Goal: Check status: Check status

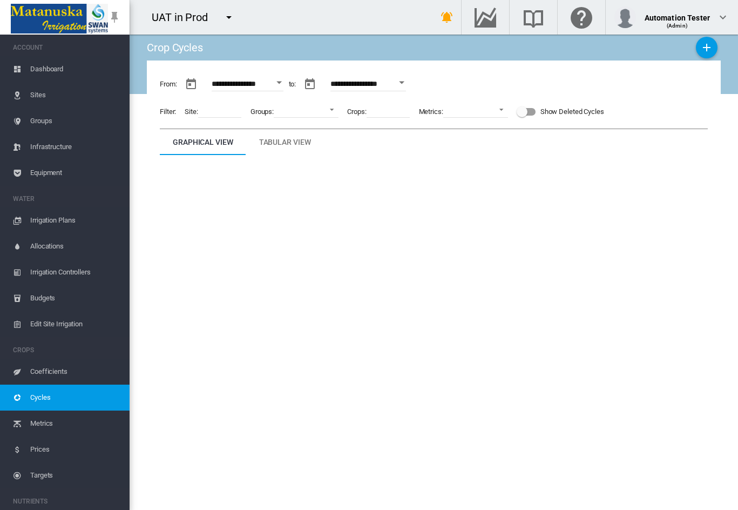
scroll to position [162, 0]
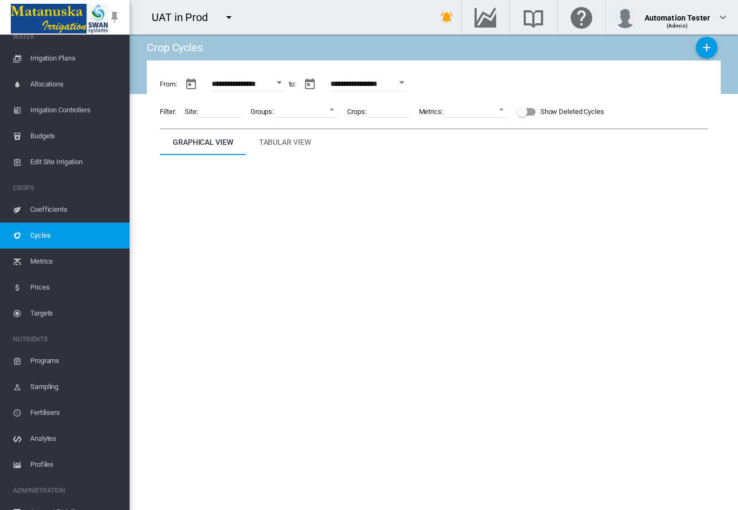
click at [57, 238] on span "Cycles" at bounding box center [75, 235] width 91 height 26
click at [86, 235] on span "Cycles" at bounding box center [75, 235] width 91 height 26
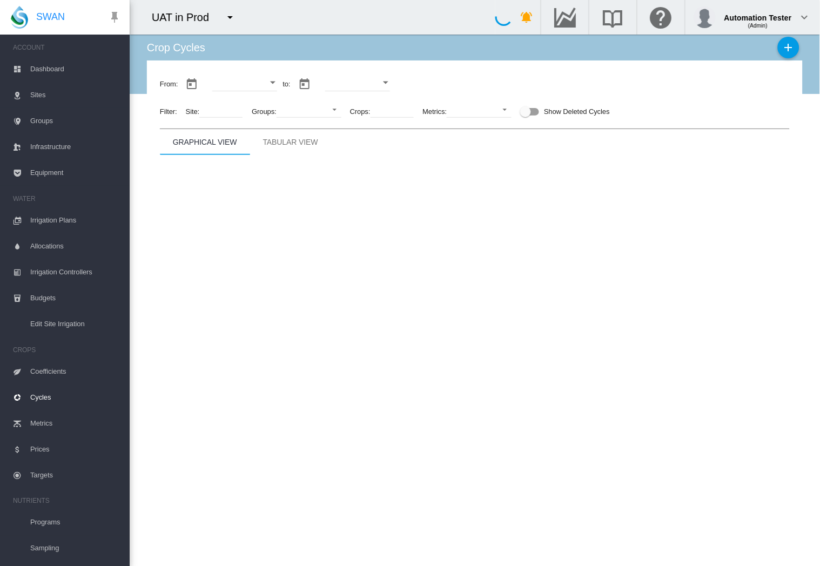
type input "**********"
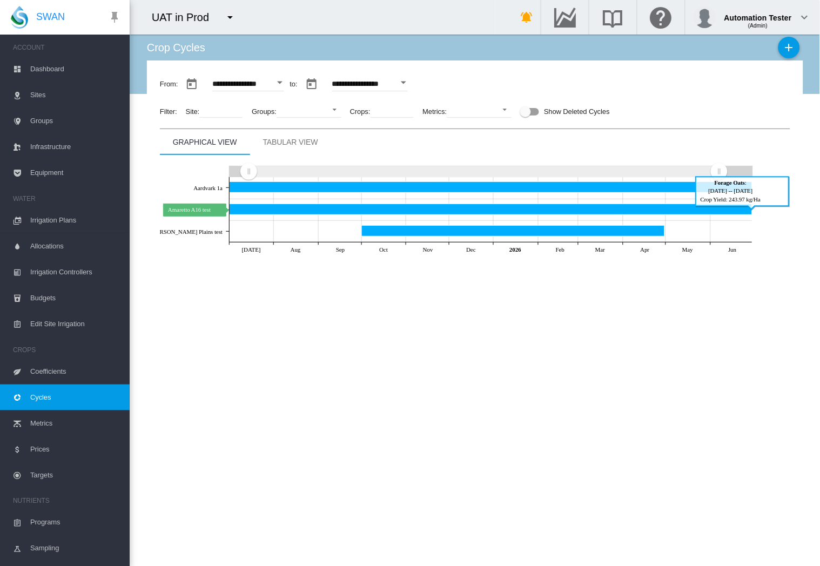
click at [346, 209] on icon "Amaretto A16 test Jun 30, 2026" at bounding box center [490, 209] width 523 height 11
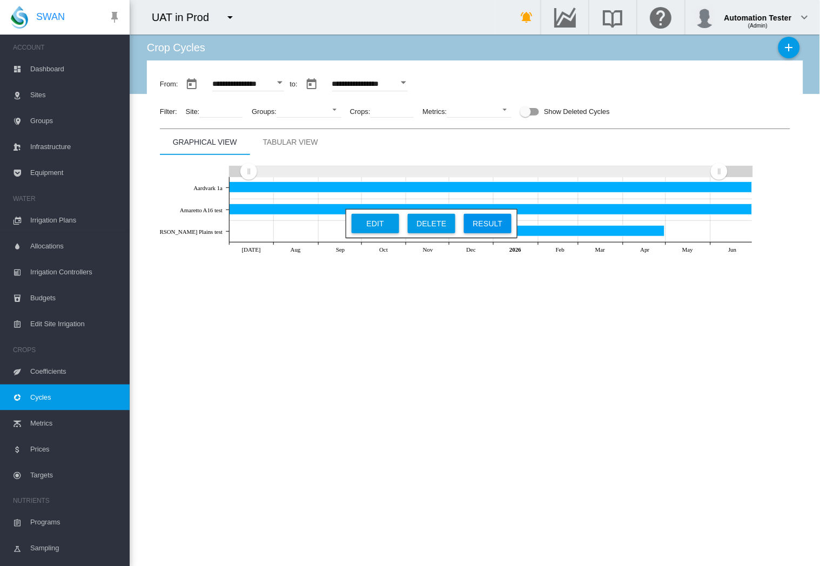
click at [487, 222] on div "Result" at bounding box center [487, 223] width 41 height 19
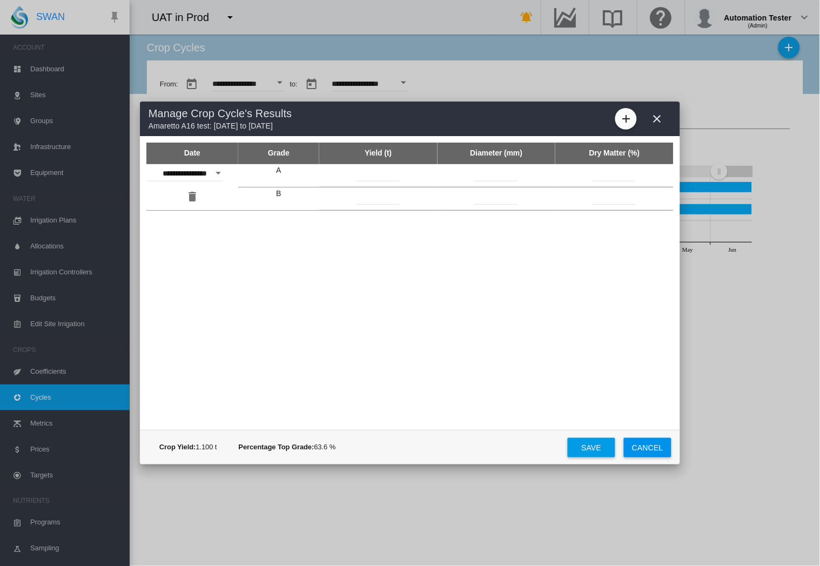
click at [657, 117] on md-icon "icon-close" at bounding box center [657, 118] width 13 height 13
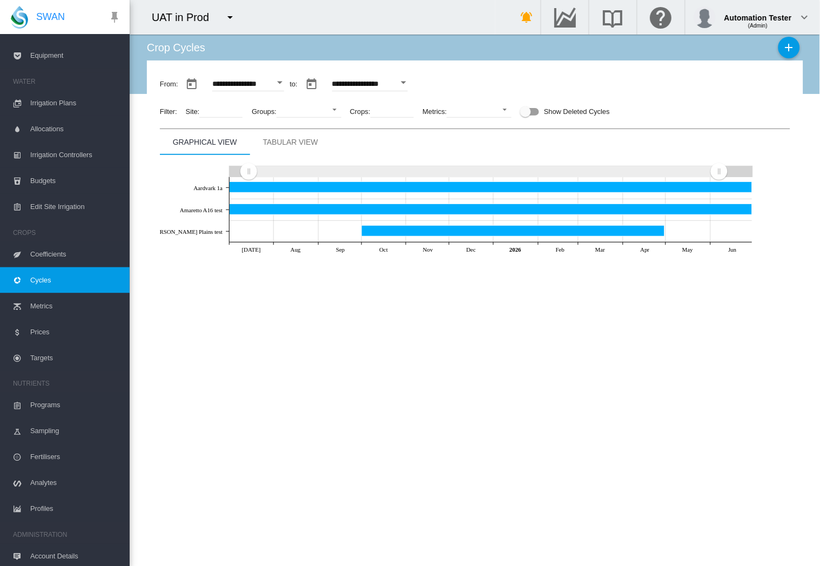
scroll to position [120, 0]
click at [64, 351] on span "Targets" at bounding box center [75, 355] width 91 height 26
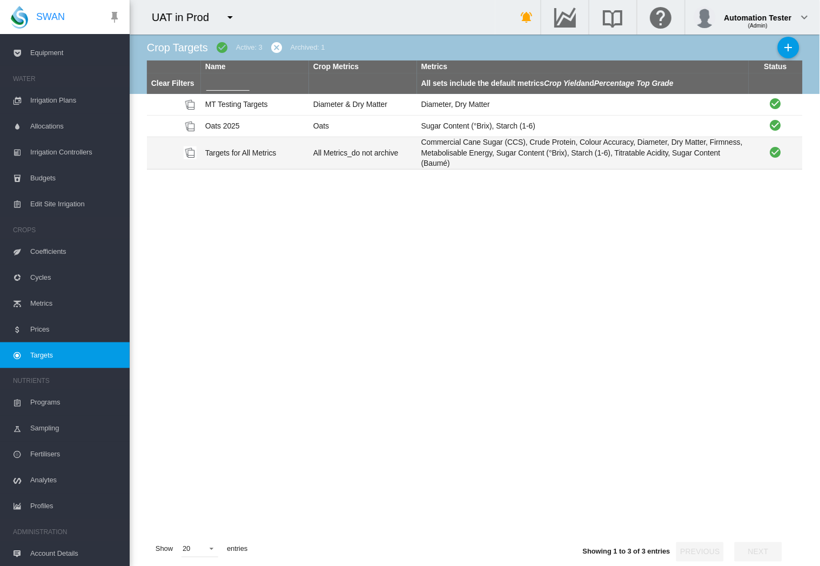
click at [440, 162] on td "Commercial Cane Sugar (CCS), Crude Protein, Colour Accuracy, Diameter, Dry Matt…" at bounding box center [583, 153] width 332 height 32
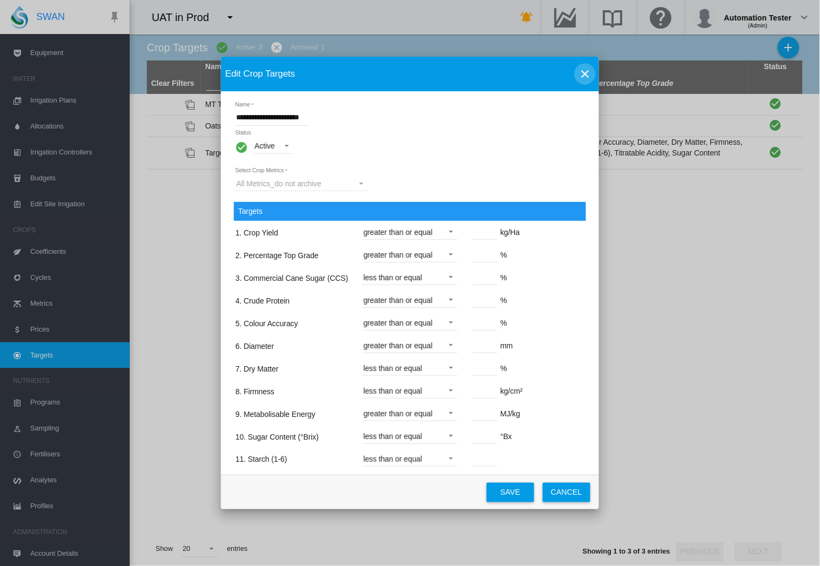
click at [582, 71] on md-icon "icon-close" at bounding box center [584, 73] width 13 height 13
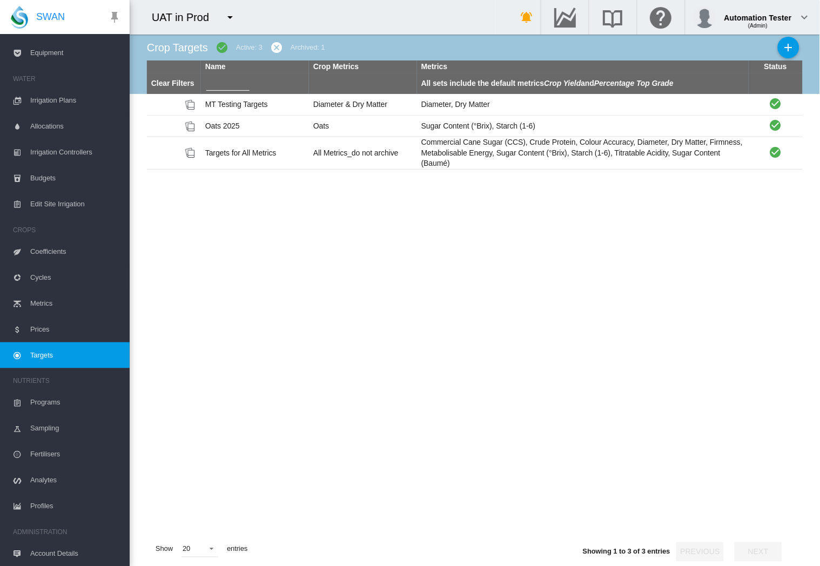
click at [44, 277] on span "Cycles" at bounding box center [75, 278] width 91 height 26
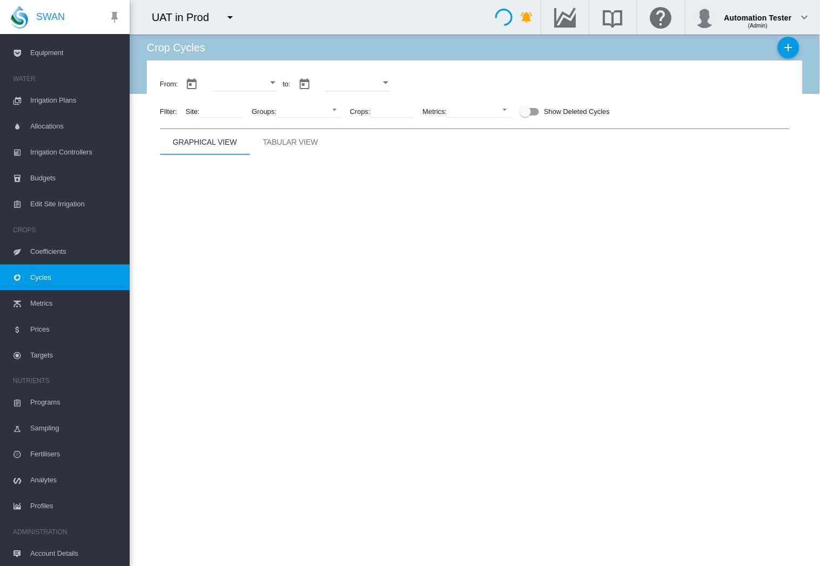
type input "**********"
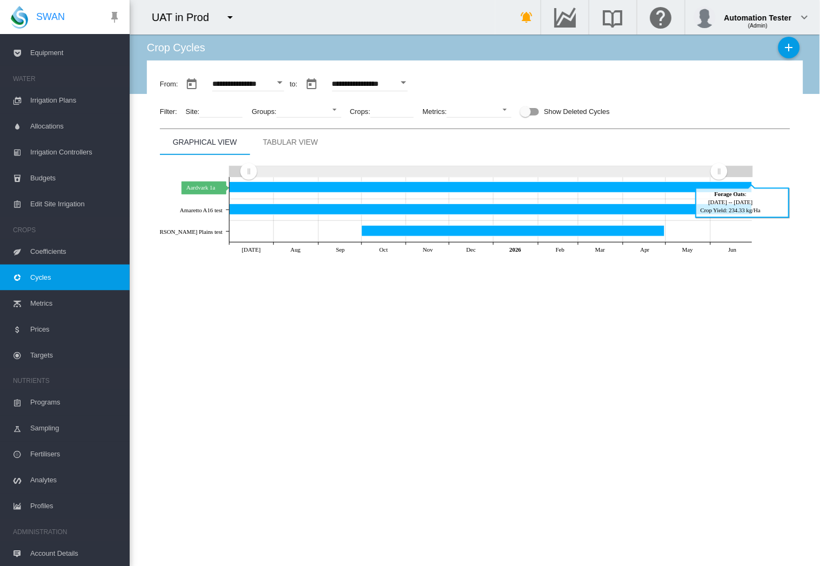
click at [330, 187] on icon "Aardvark 1a Jun 30, 2026" at bounding box center [490, 187] width 523 height 11
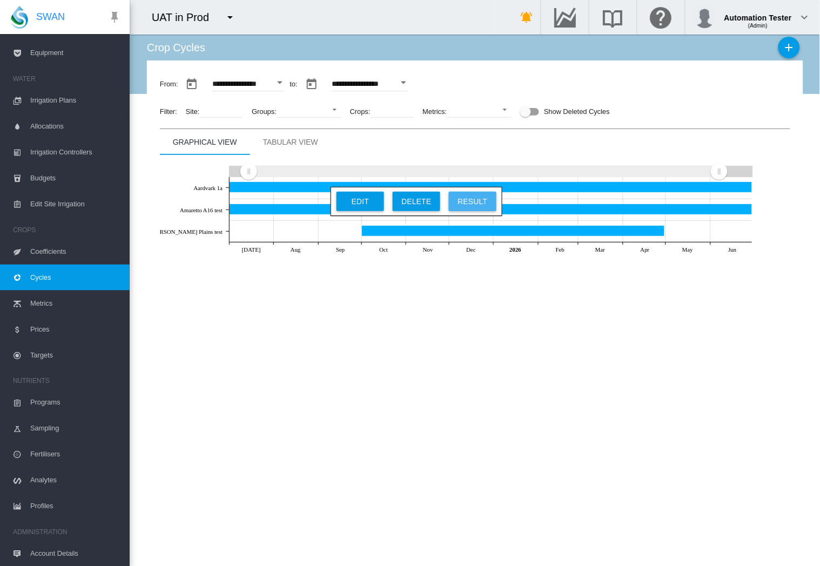
click at [463, 203] on div "Result" at bounding box center [472, 201] width 41 height 19
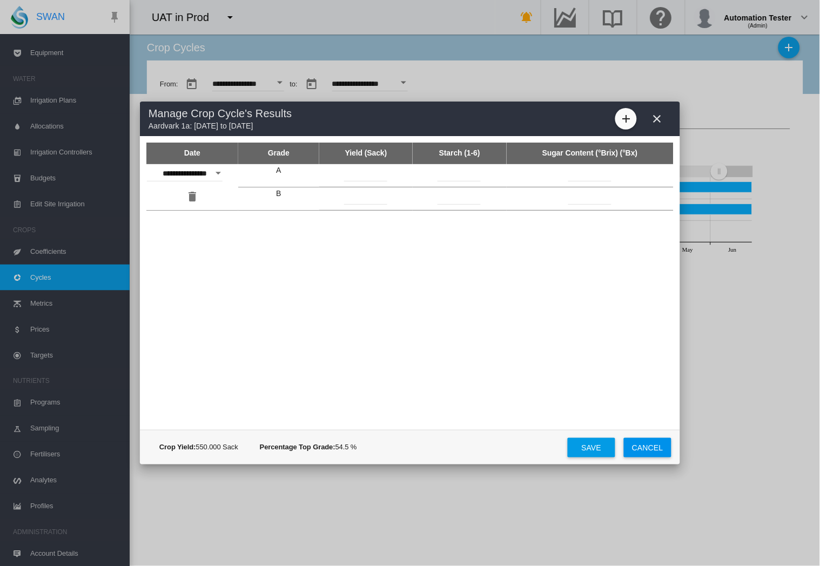
click at [657, 116] on md-icon "icon-close" at bounding box center [657, 118] width 13 height 13
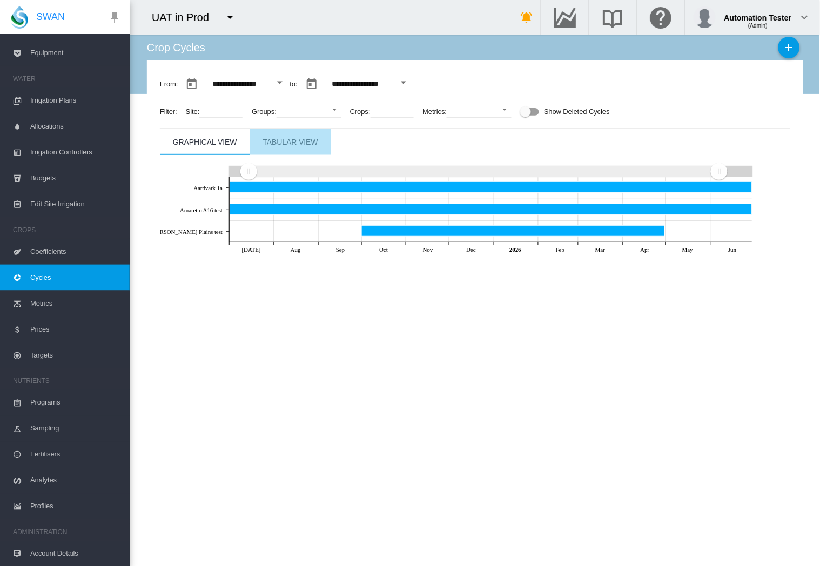
click at [294, 144] on div "Tabular View" at bounding box center [290, 142] width 55 height 13
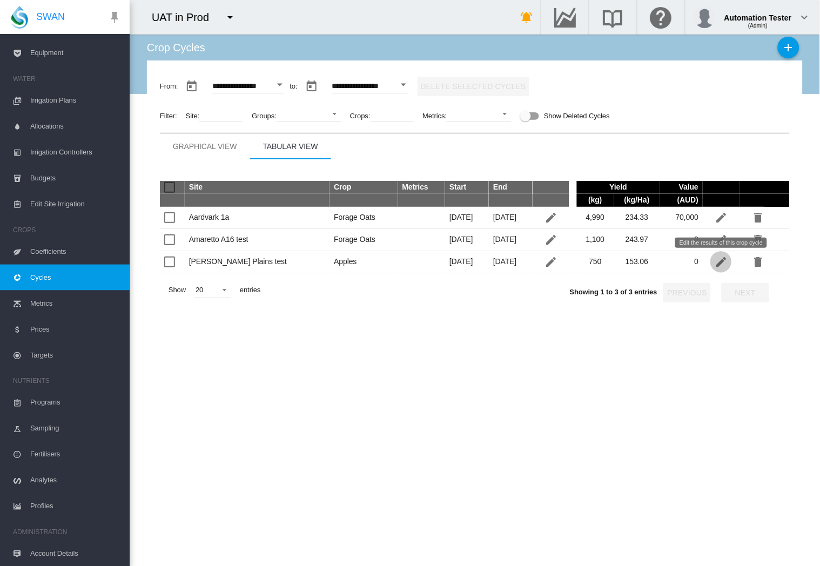
click at [720, 261] on md-icon "icon-pencil" at bounding box center [720, 261] width 13 height 13
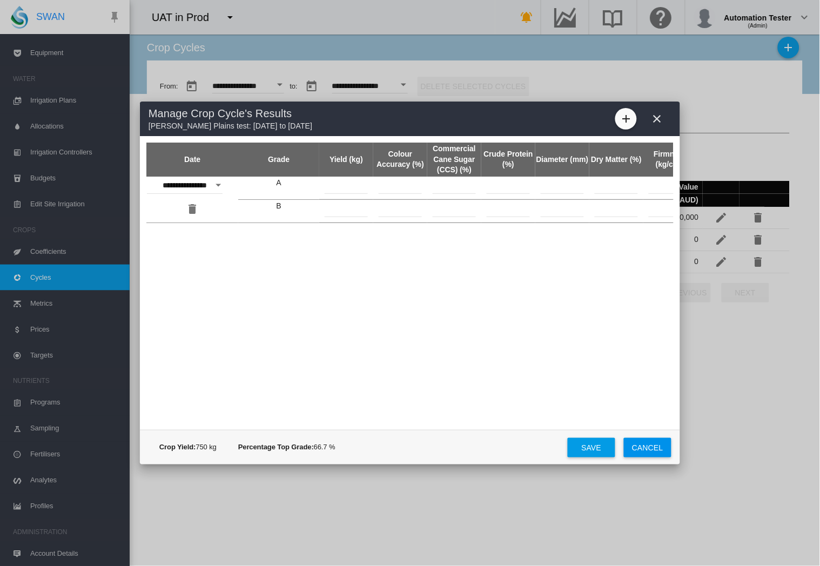
click at [638, 449] on button "Cancel" at bounding box center [648, 447] width 48 height 19
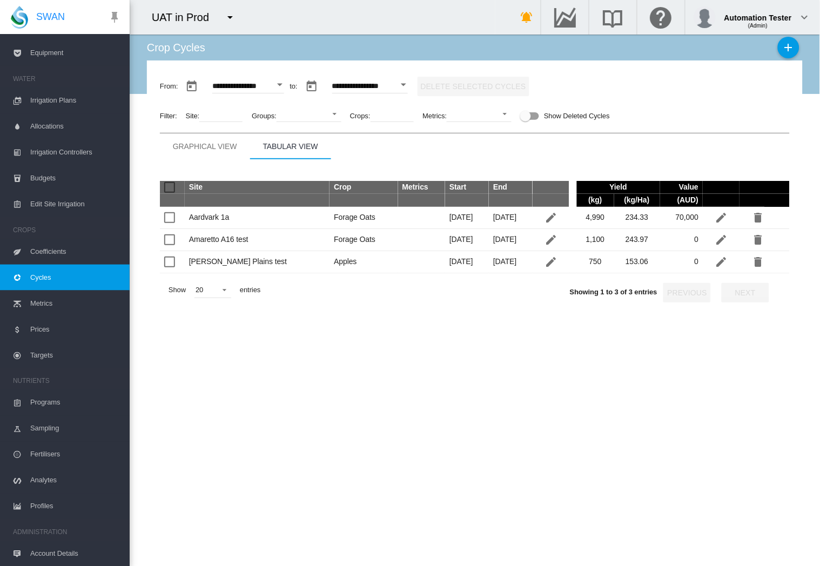
click at [350, 437] on div "Site Crop Metrics Start End Yield Value (kg) (kg/Ha) (AUD)" at bounding box center [475, 329] width 630 height 340
